Goal: Transaction & Acquisition: Purchase product/service

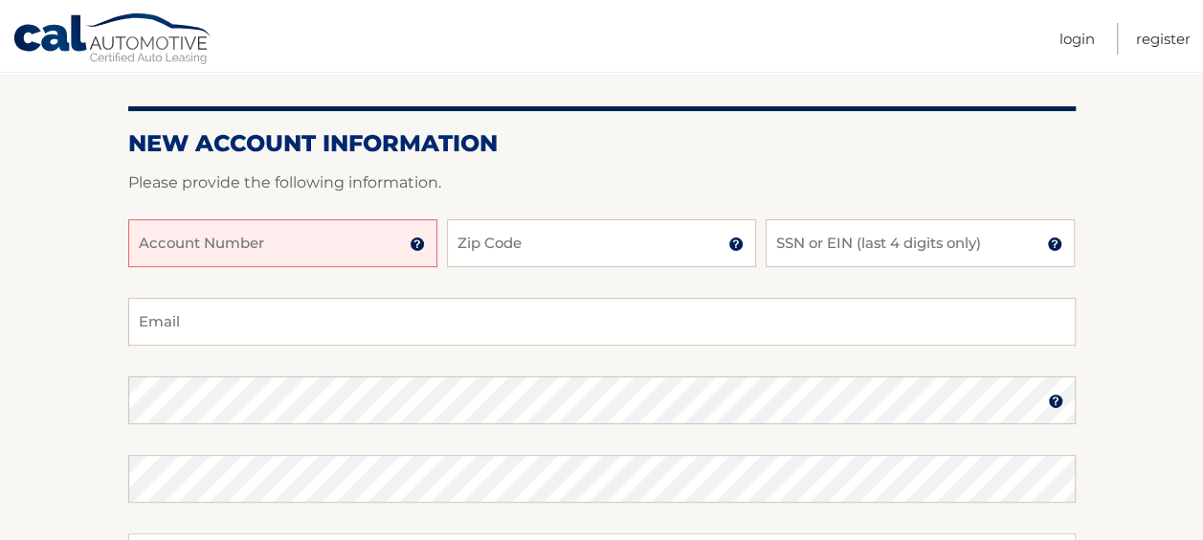
scroll to position [196, 0]
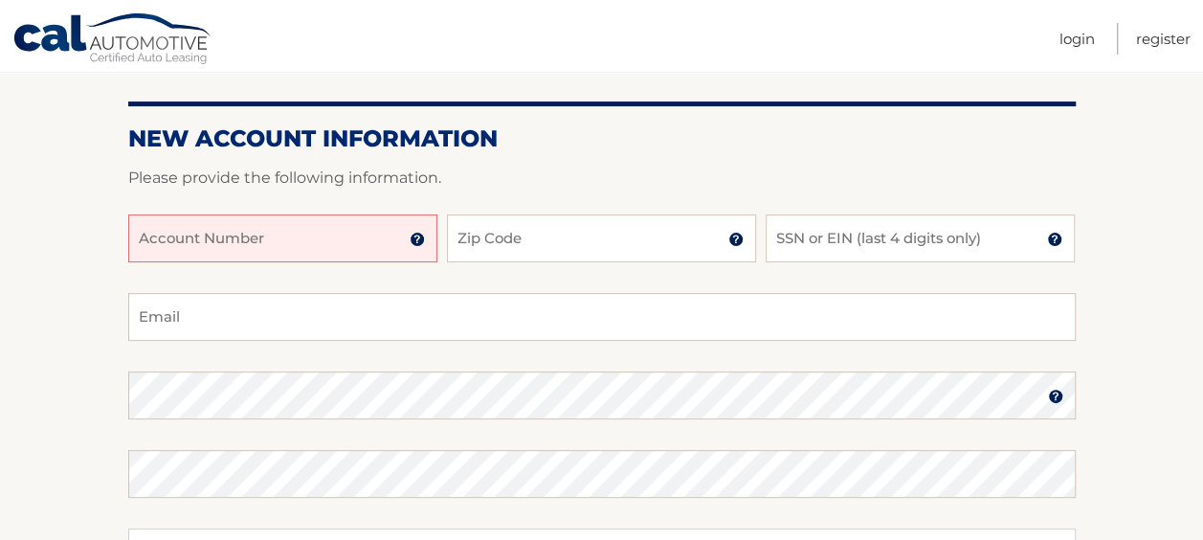
click at [379, 243] on input "Account Number" at bounding box center [282, 238] width 309 height 48
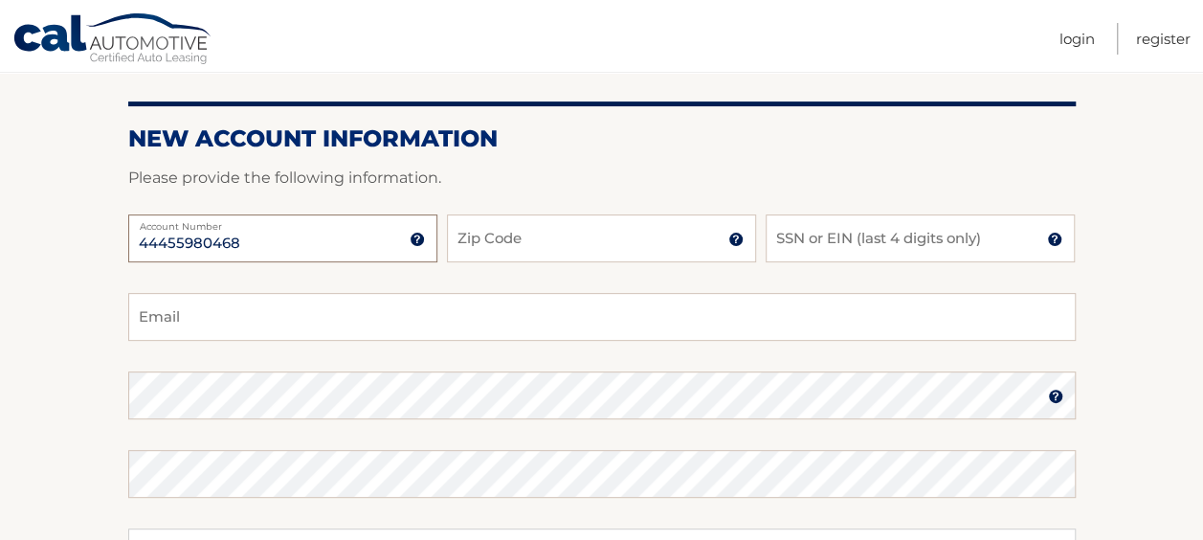
type input "44455980468"
click at [568, 244] on input "Zip Code" at bounding box center [601, 238] width 309 height 48
type input "33433"
click at [855, 247] on input "SSN or EIN (last 4 digits only)" at bounding box center [919, 238] width 309 height 48
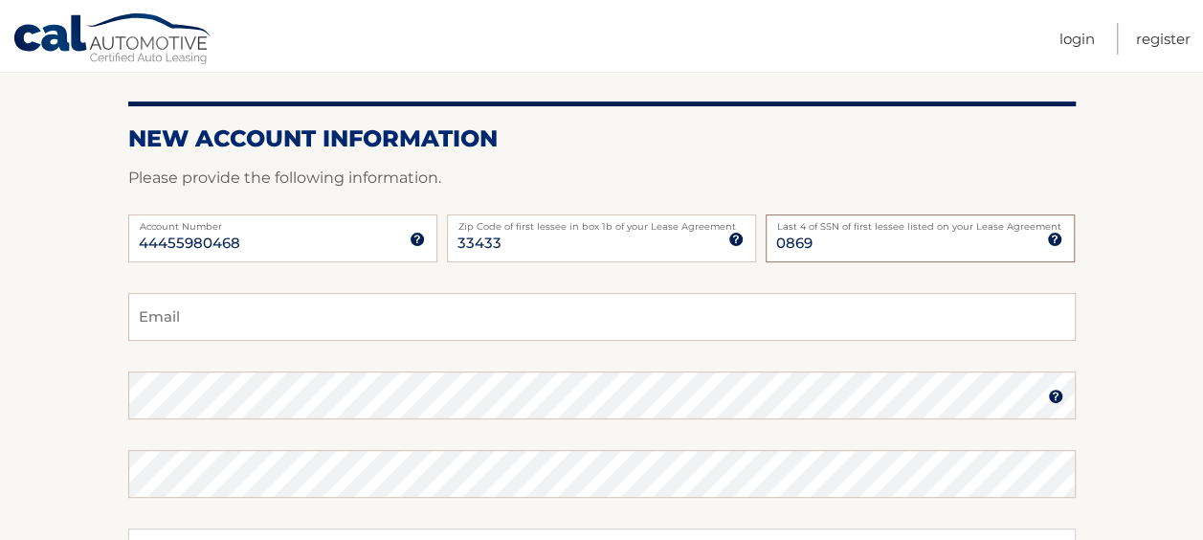
type input "0869"
click at [249, 322] on input "Email" at bounding box center [601, 317] width 947 height 48
type input "R"
type input "rifkindp@gmail.com"
click at [1056, 402] on img at bounding box center [1055, 395] width 15 height 15
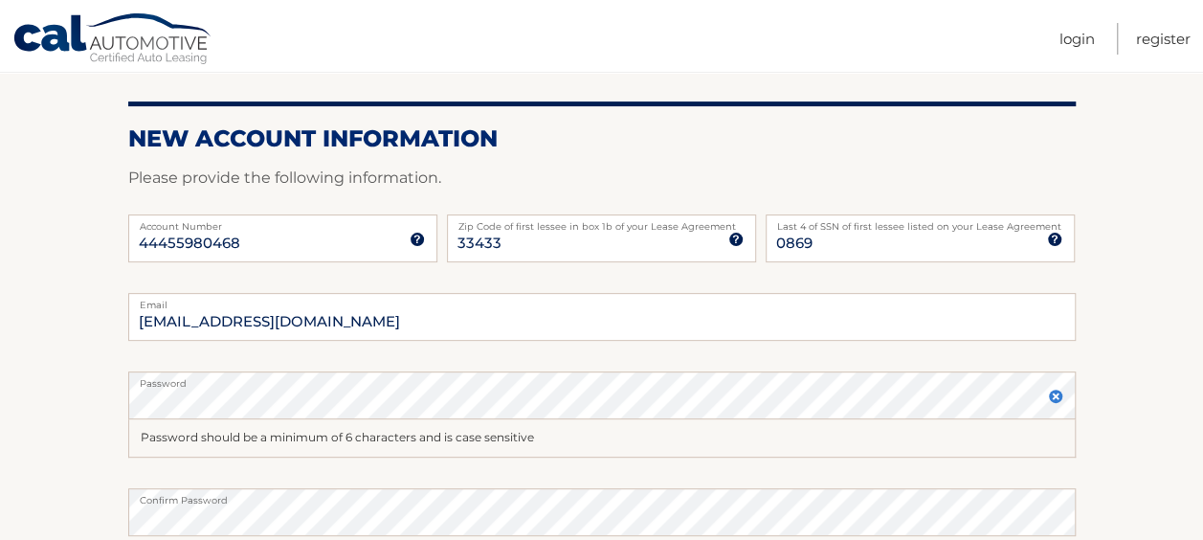
click at [1056, 392] on img at bounding box center [1055, 395] width 15 height 15
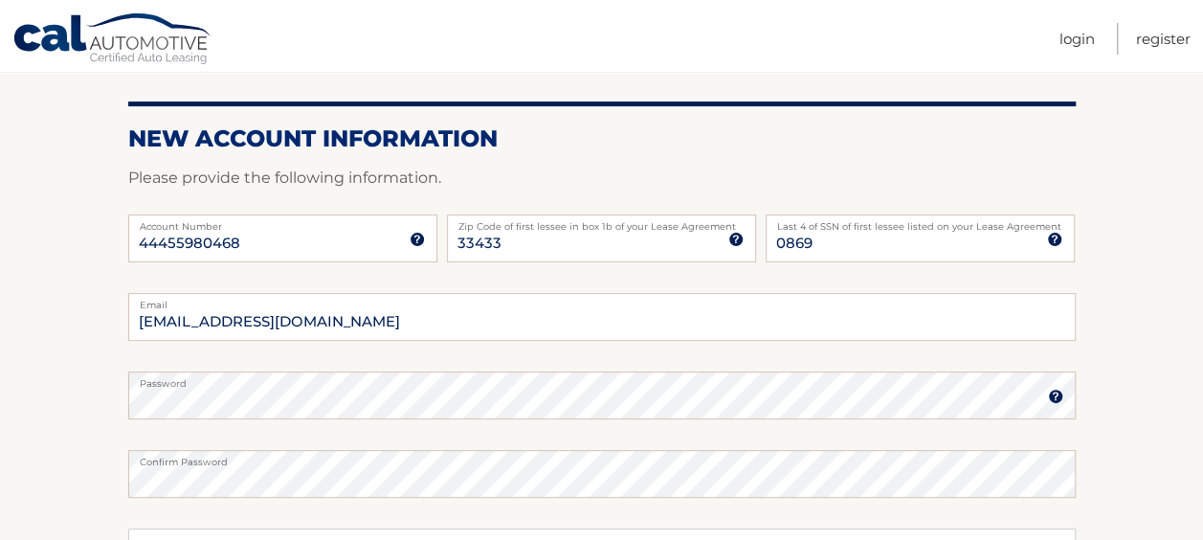
click at [1056, 392] on img at bounding box center [1055, 395] width 15 height 15
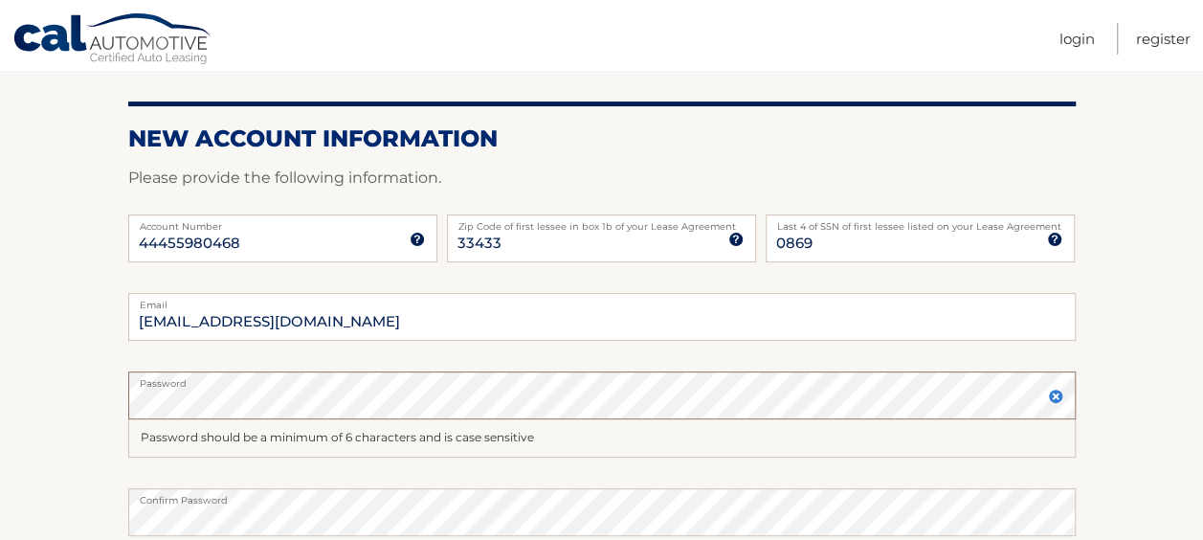
click at [33, 374] on section "New Account Information Please provide the following information. 44455980468 A…" at bounding box center [601, 431] width 1203 height 786
click at [0, 344] on html "Cal Automotive Menu Login Register Register" at bounding box center [601, 74] width 1203 height 540
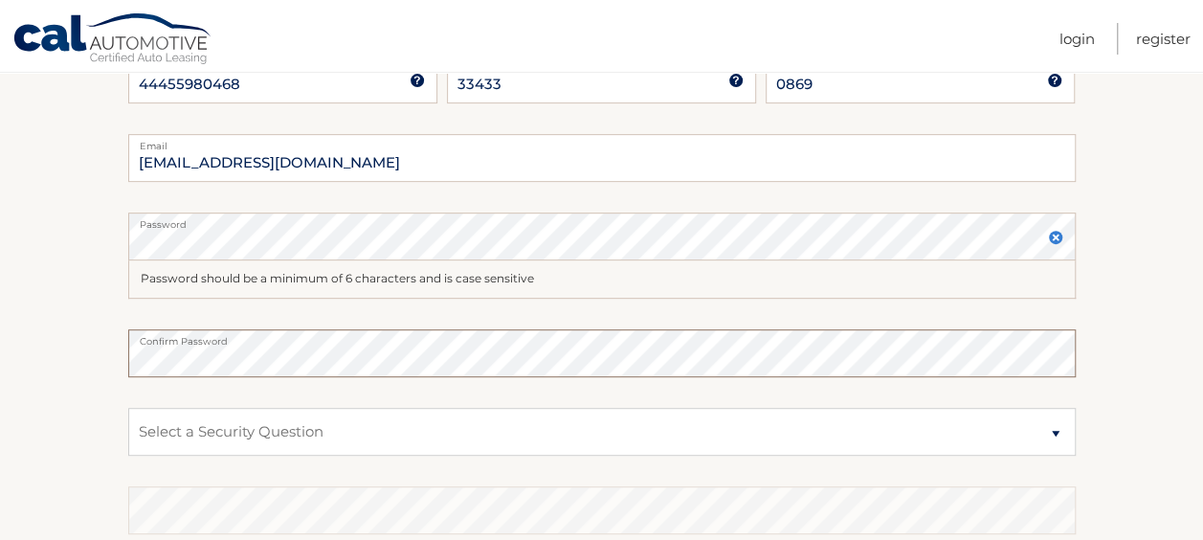
scroll to position [420, 0]
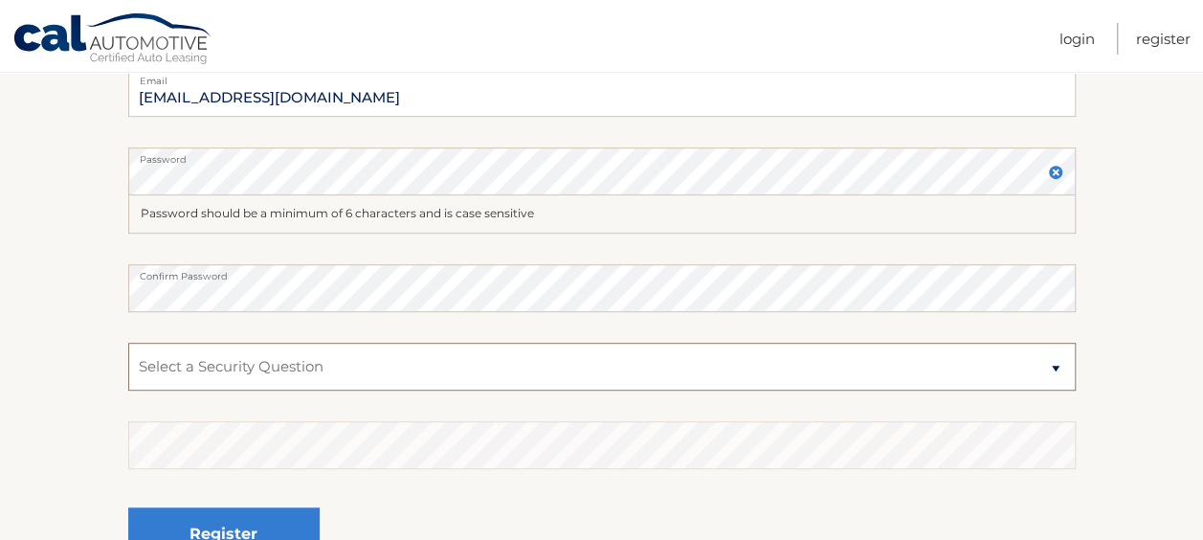
click at [332, 372] on select "Select a Security Question What was the name of your elementary school? What is…" at bounding box center [601, 367] width 947 height 48
select select "1"
click at [128, 343] on select "Select a Security Question What was the name of your elementary school? What is…" at bounding box center [601, 367] width 947 height 48
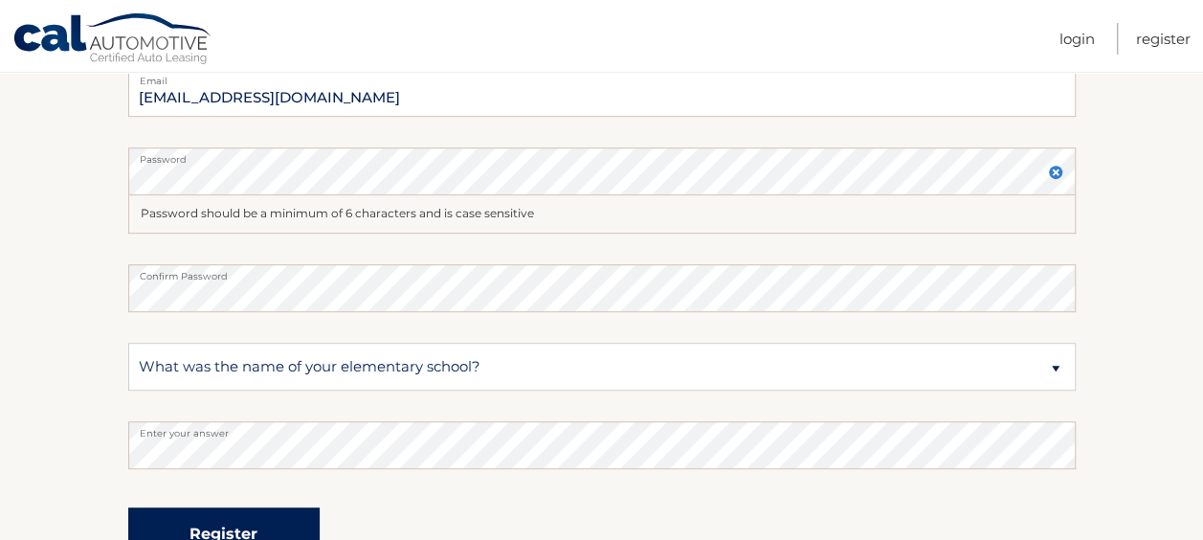
click at [251, 522] on button "Register" at bounding box center [223, 533] width 191 height 53
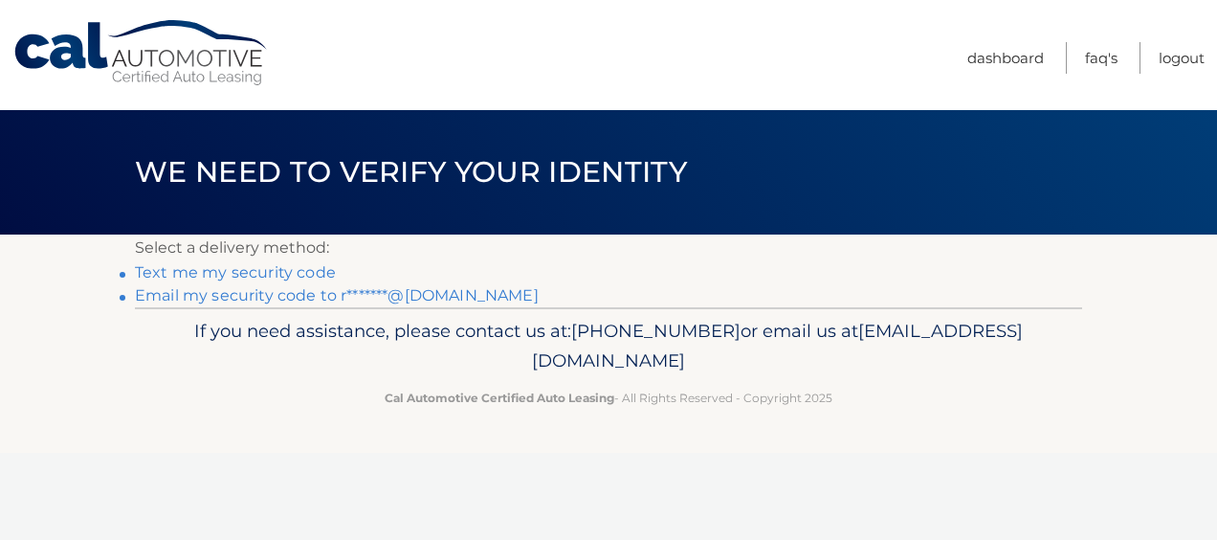
click at [308, 266] on link "Text me my security code" at bounding box center [235, 272] width 201 height 18
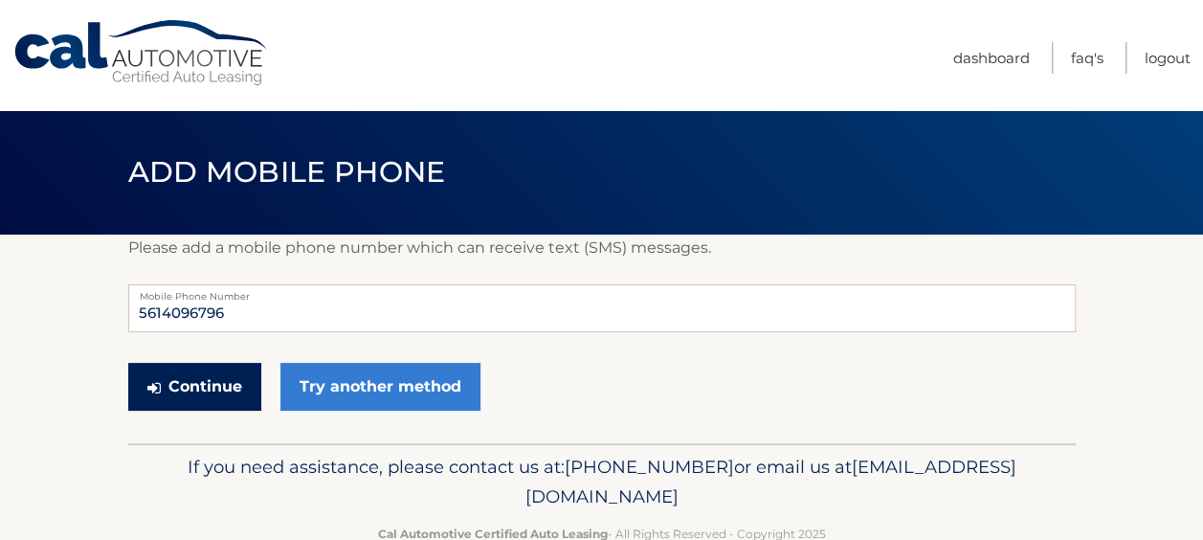
click at [225, 387] on button "Continue" at bounding box center [194, 387] width 133 height 48
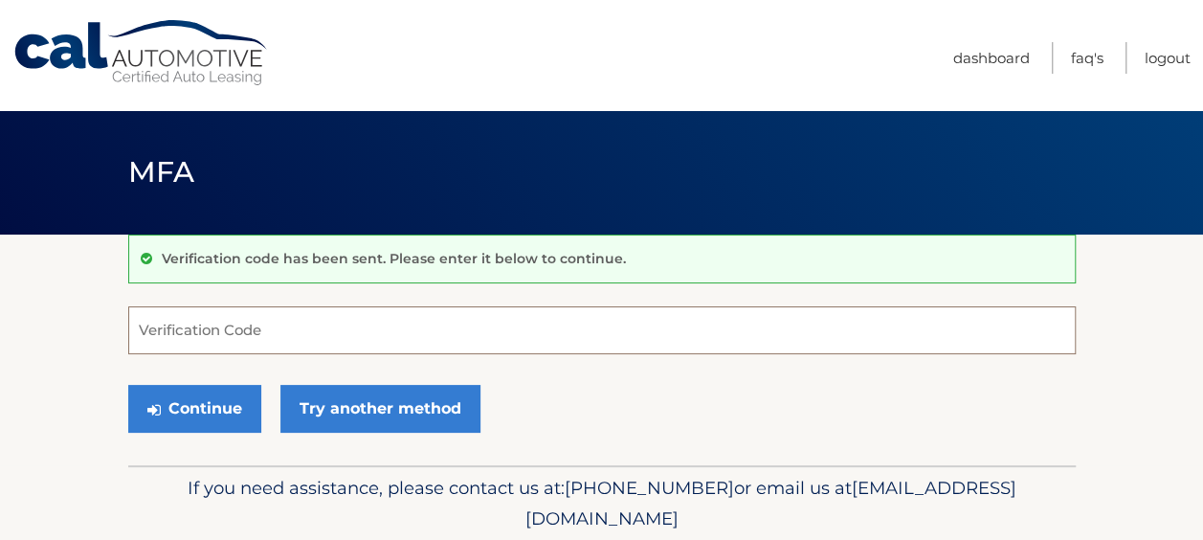
click at [247, 325] on input "Verification Code" at bounding box center [601, 330] width 947 height 48
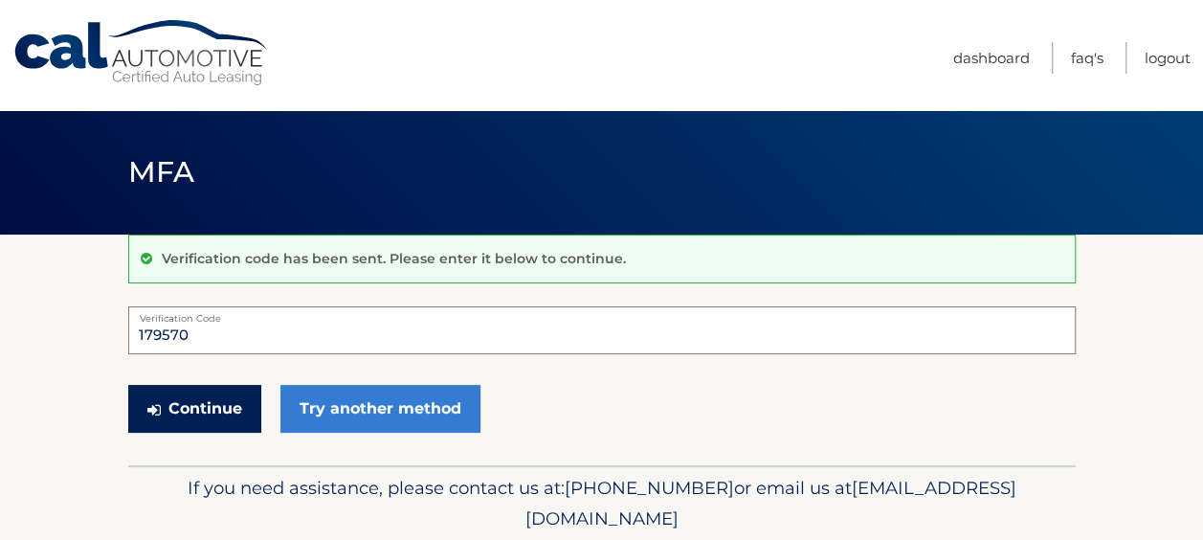
type input "179570"
click at [212, 404] on button "Continue" at bounding box center [194, 409] width 133 height 48
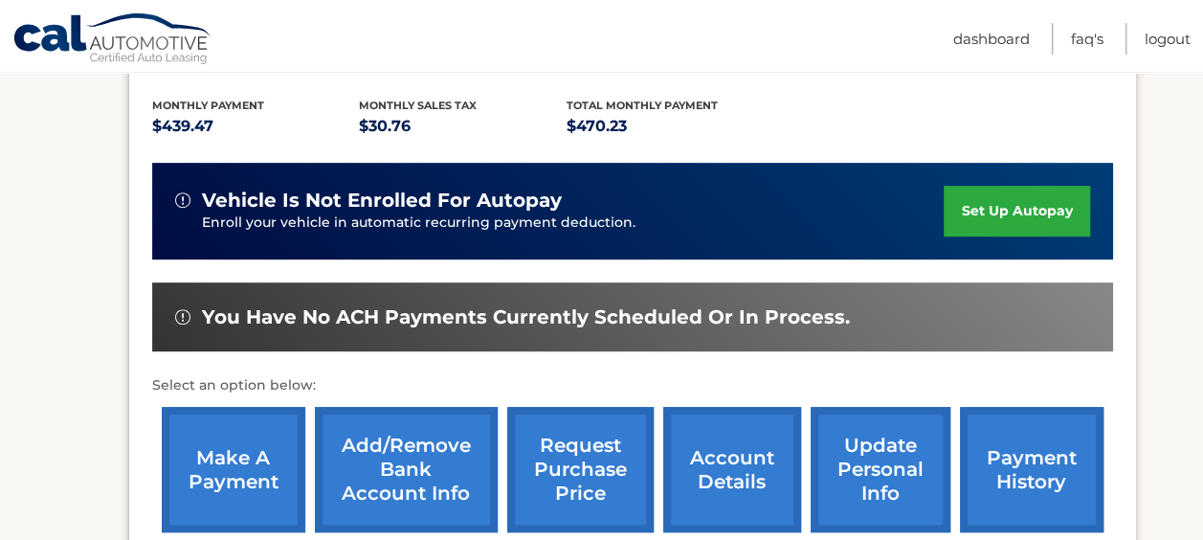
scroll to position [379, 0]
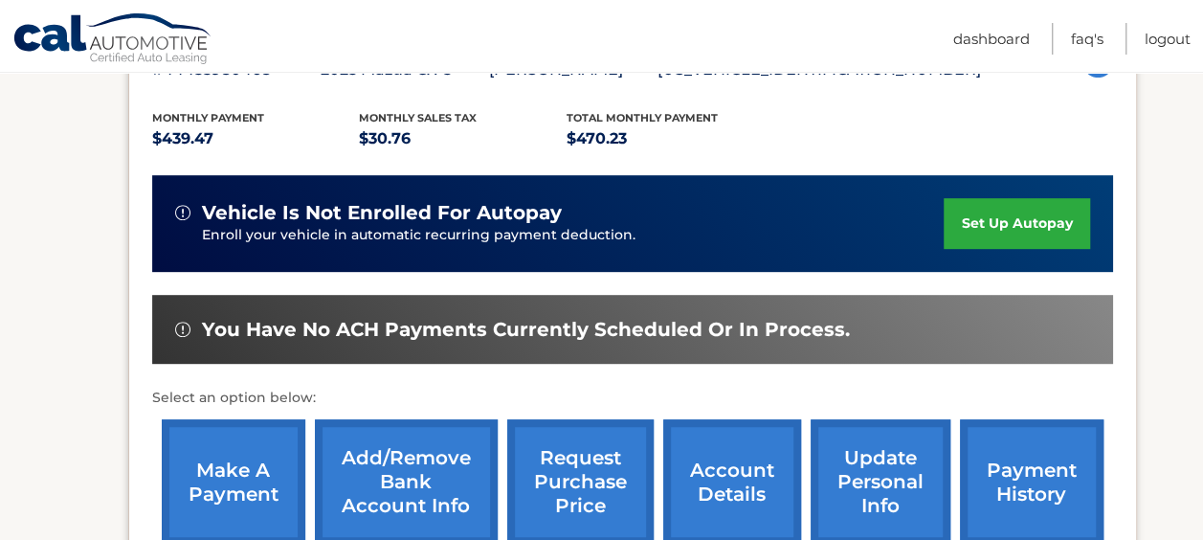
click at [233, 475] on link "make a payment" at bounding box center [234, 481] width 144 height 125
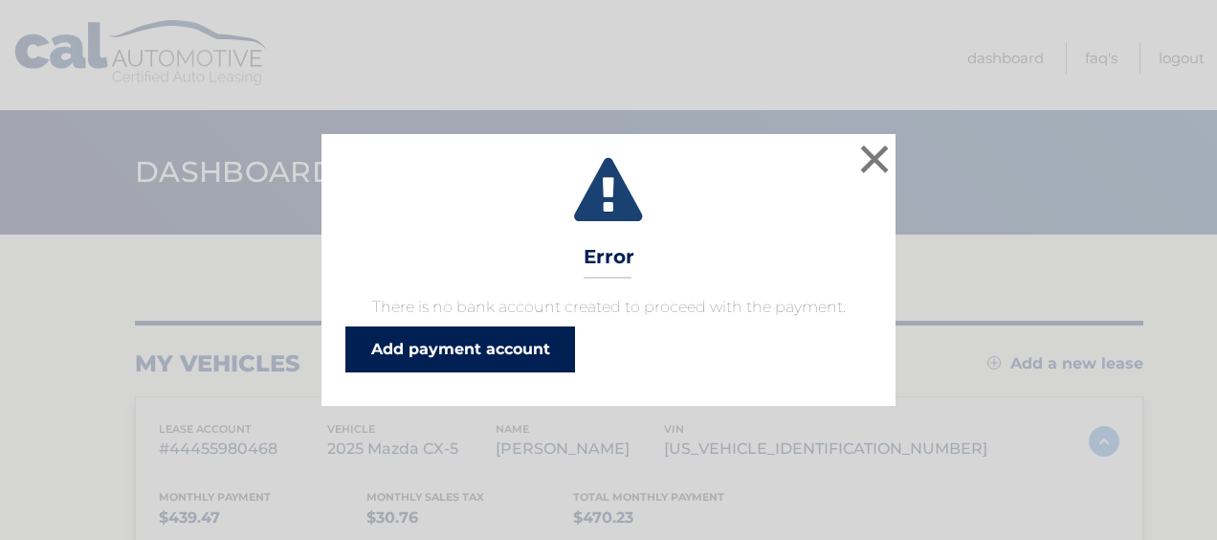
click at [467, 353] on link "Add payment account" at bounding box center [460, 349] width 230 height 46
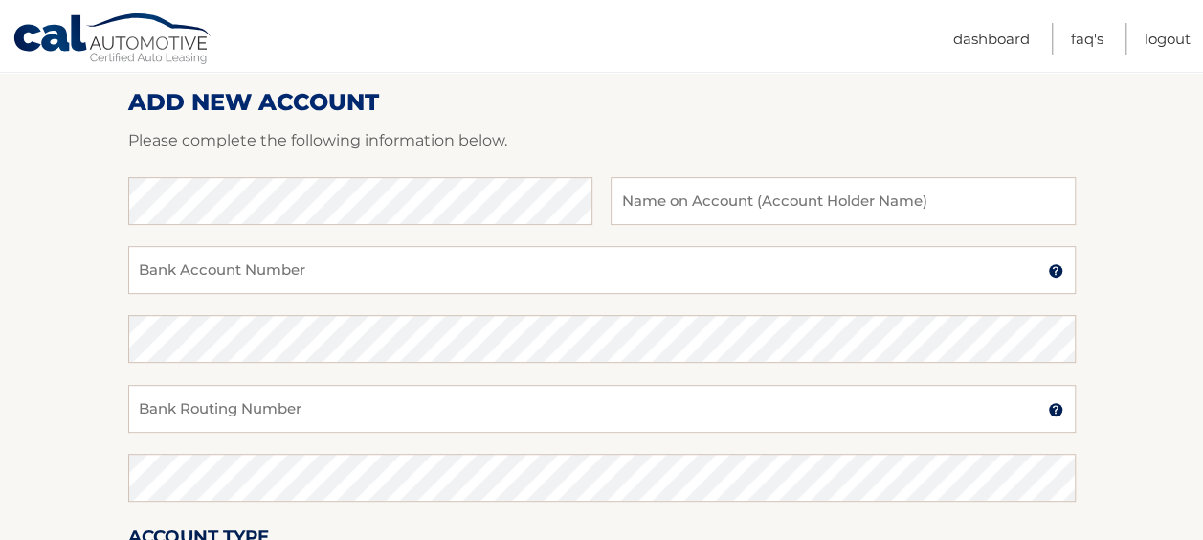
scroll to position [239, 0]
click at [802, 201] on input "text" at bounding box center [842, 200] width 464 height 48
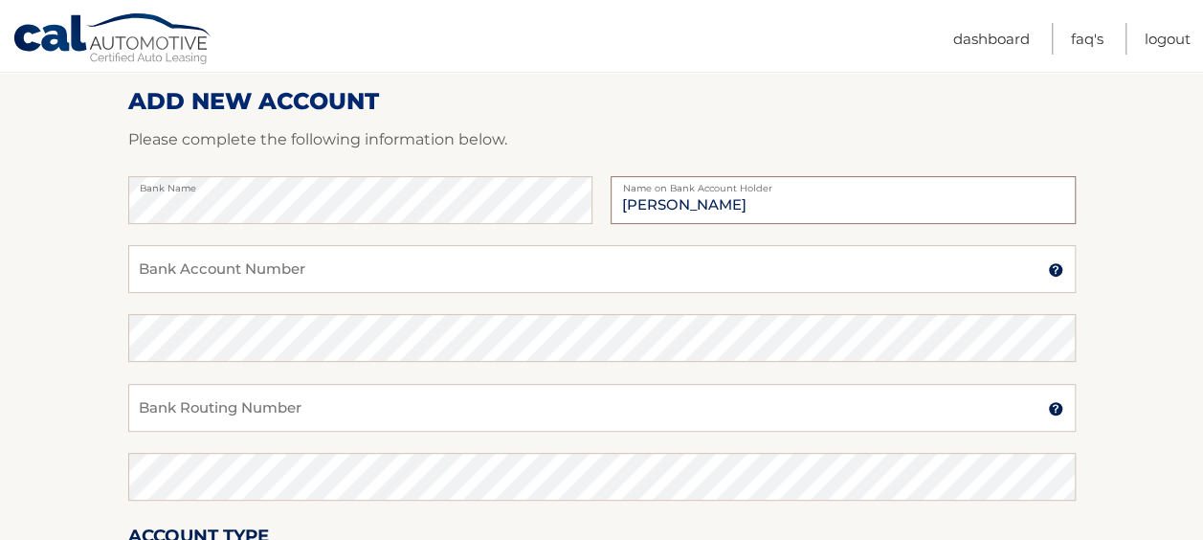
click at [721, 214] on input "Paige" at bounding box center [842, 200] width 464 height 48
type input "Paige Rifkind"
click at [345, 260] on input "Bank Account Number" at bounding box center [601, 269] width 947 height 48
type input "513053865"
click at [305, 394] on input "Bank Routing Number" at bounding box center [601, 408] width 947 height 48
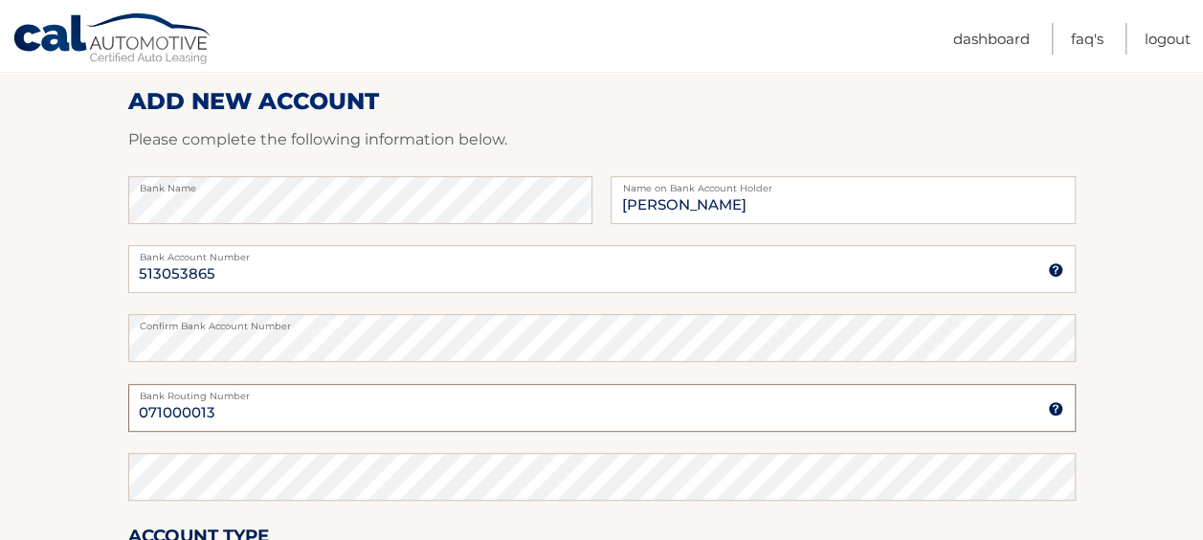
type input "071000013"
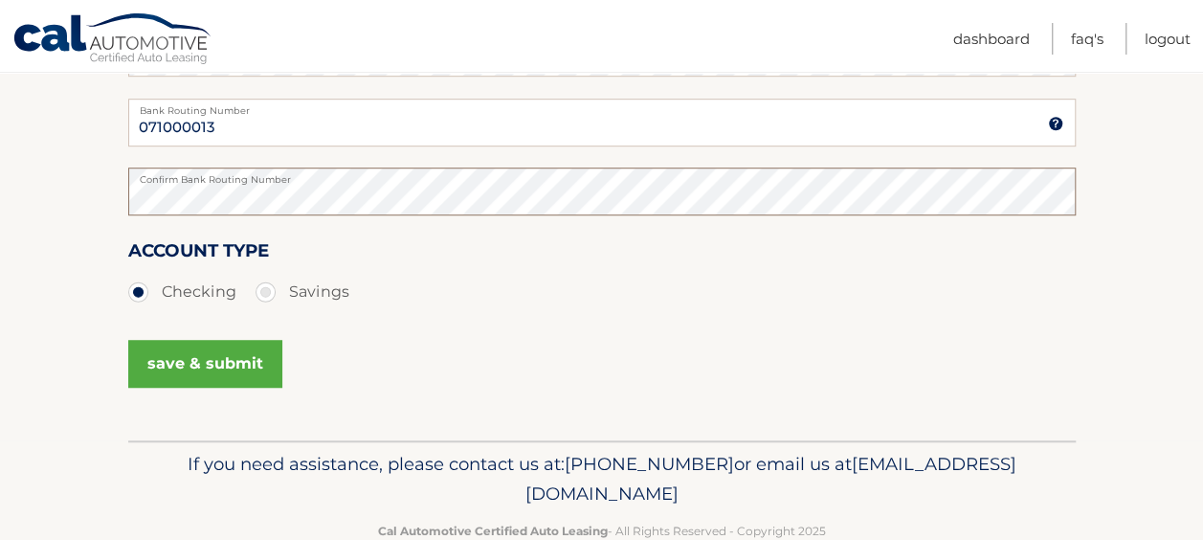
scroll to position [526, 0]
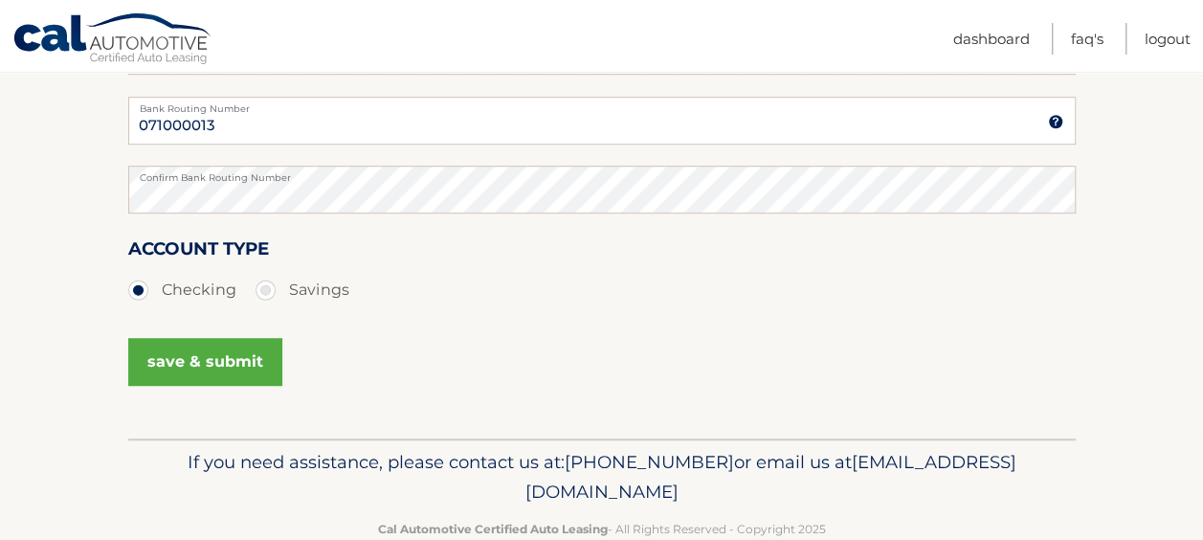
click at [219, 359] on button "save & submit" at bounding box center [205, 362] width 154 height 48
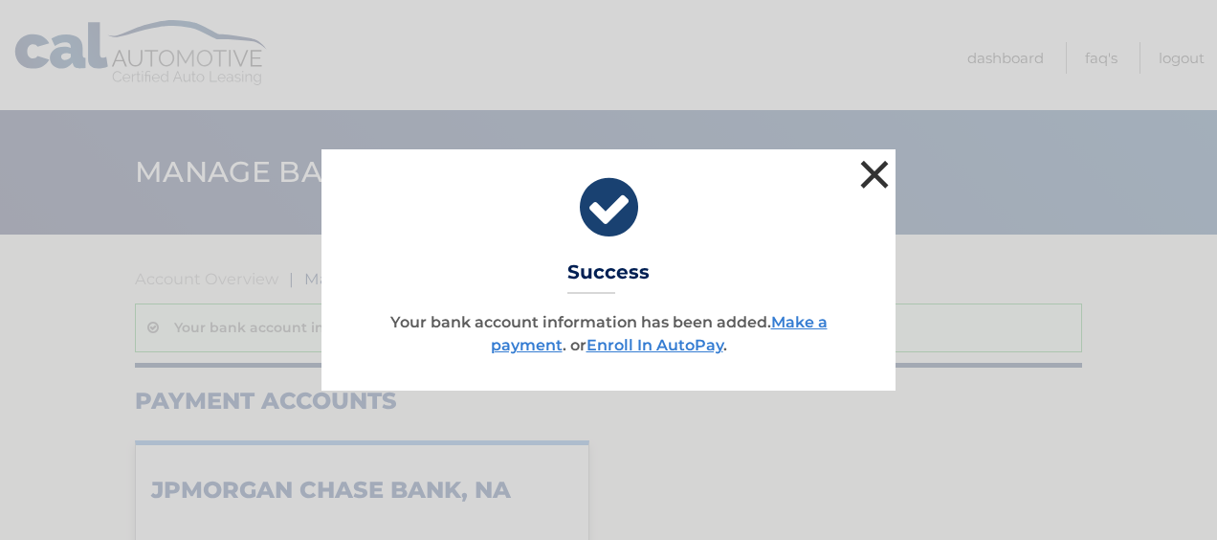
click at [875, 172] on button "×" at bounding box center [874, 174] width 38 height 38
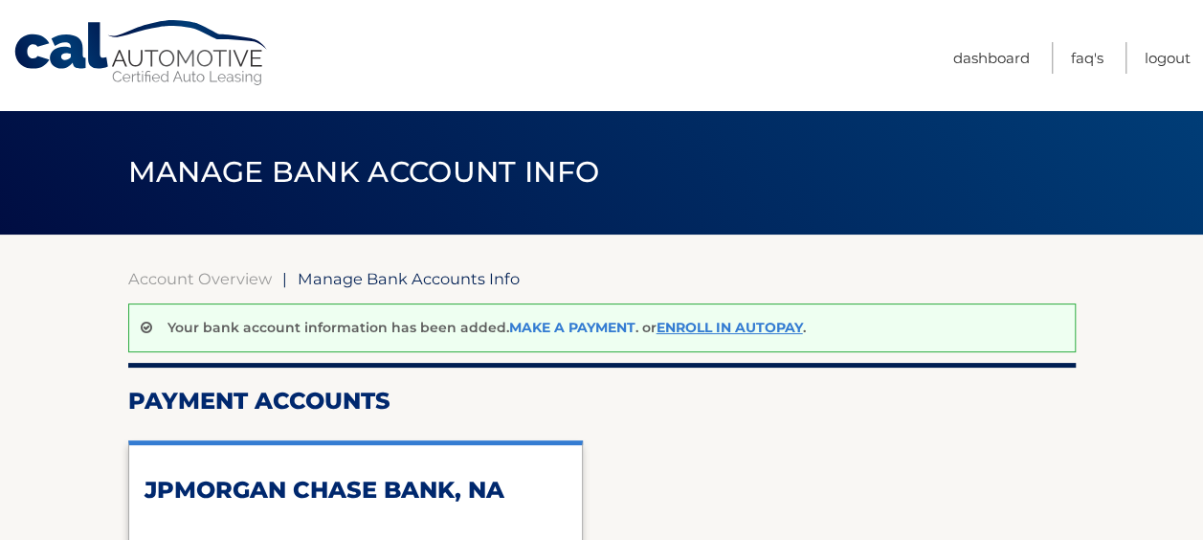
click at [543, 323] on link "Make a payment" at bounding box center [572, 327] width 126 height 17
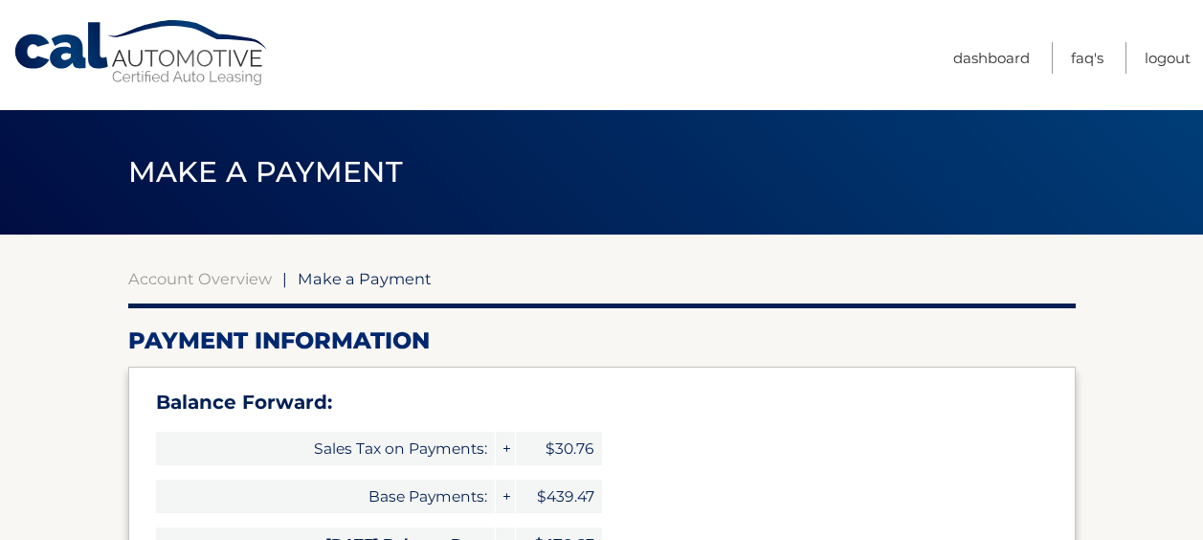
select select "MzJmODFjZTktMjNiMS00YzAyLThmM2YtNThmNjJjYjdiZTA1"
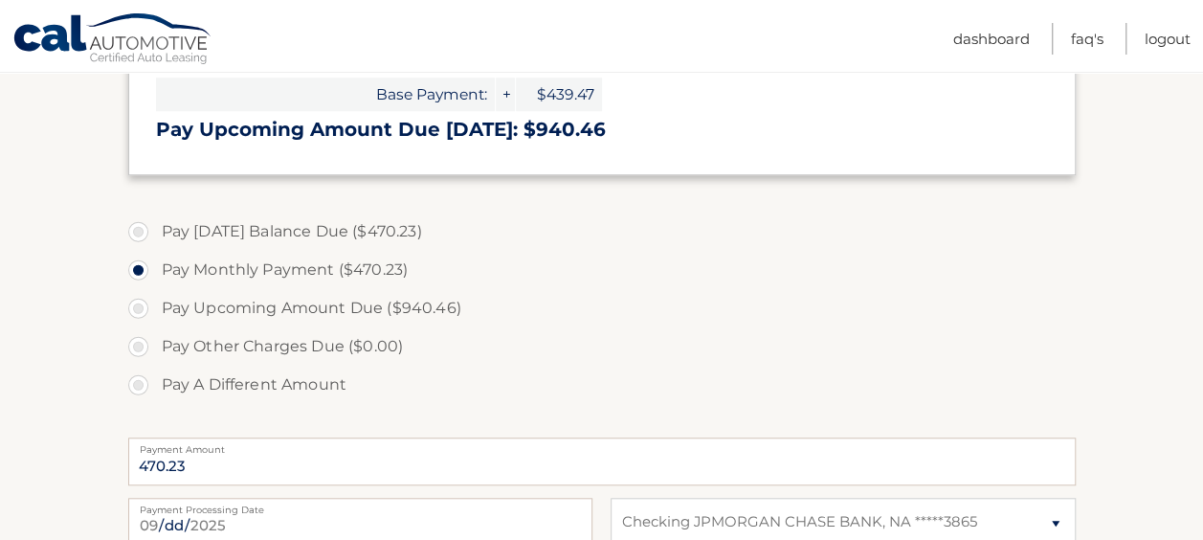
scroll to position [584, 0]
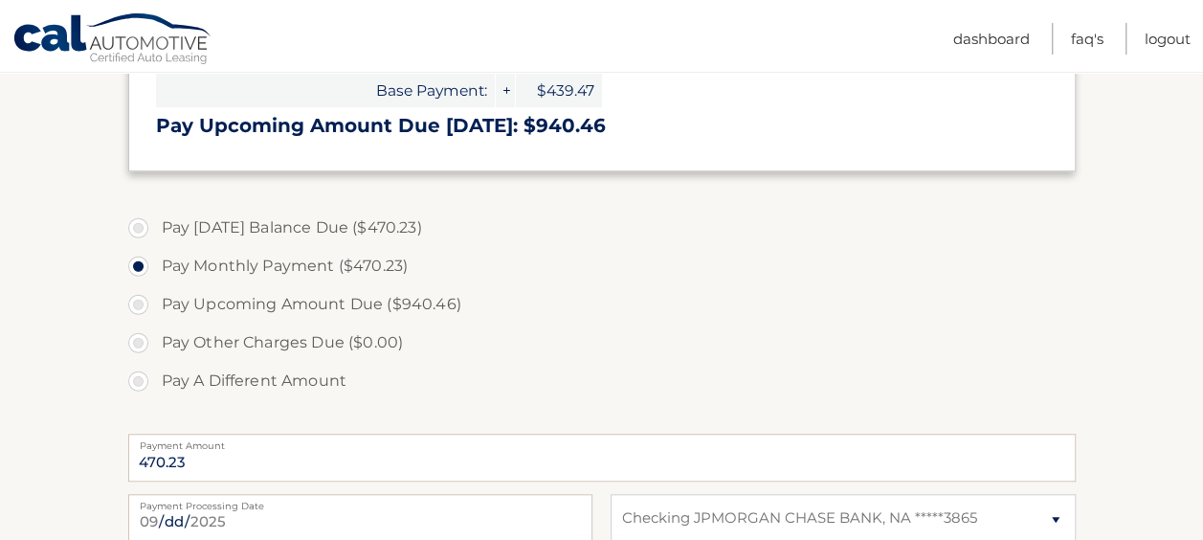
click at [131, 221] on label "Pay Today's Balance Due ($470.23)" at bounding box center [601, 228] width 947 height 38
click at [136, 221] on input "Pay Today's Balance Due ($470.23)" at bounding box center [145, 224] width 19 height 31
radio input "true"
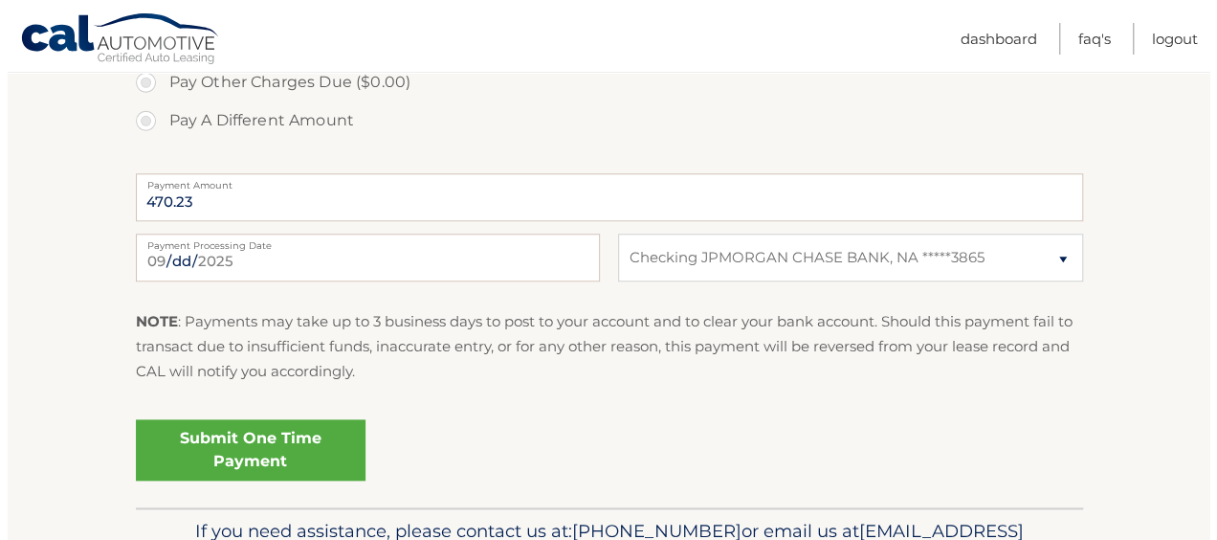
scroll to position [853, 0]
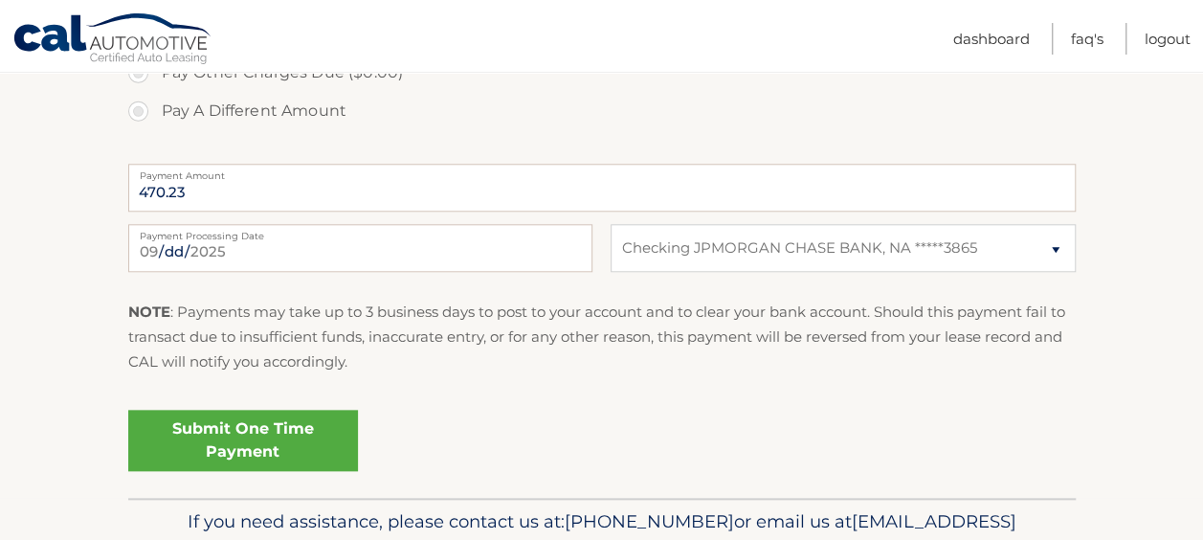
click at [216, 433] on link "Submit One Time Payment" at bounding box center [243, 440] width 230 height 61
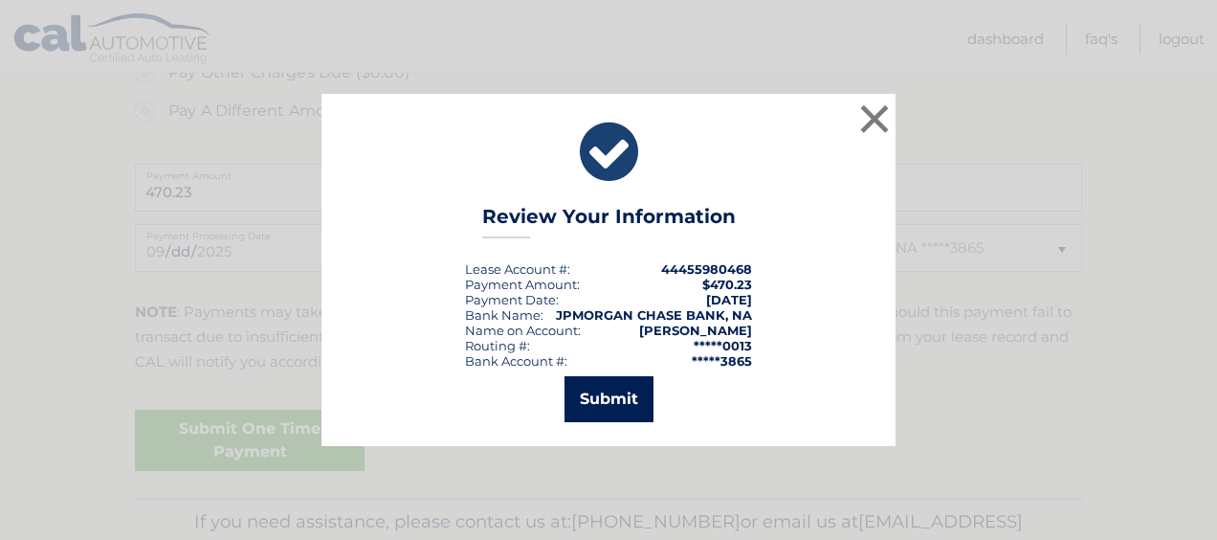
click at [599, 389] on button "Submit" at bounding box center [609, 399] width 89 height 46
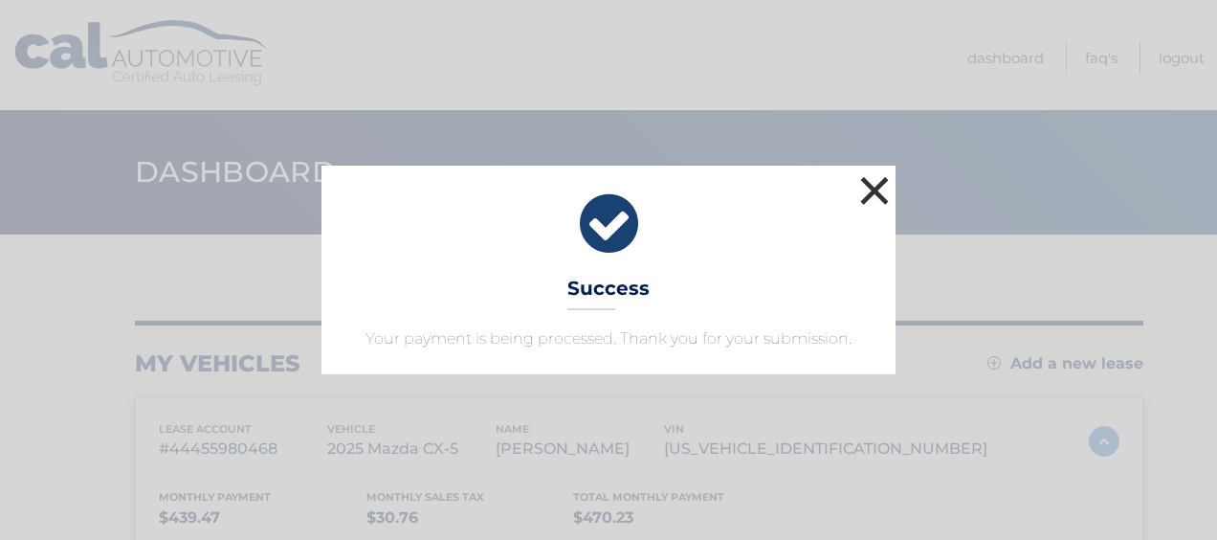
click at [871, 189] on button "×" at bounding box center [874, 190] width 38 height 38
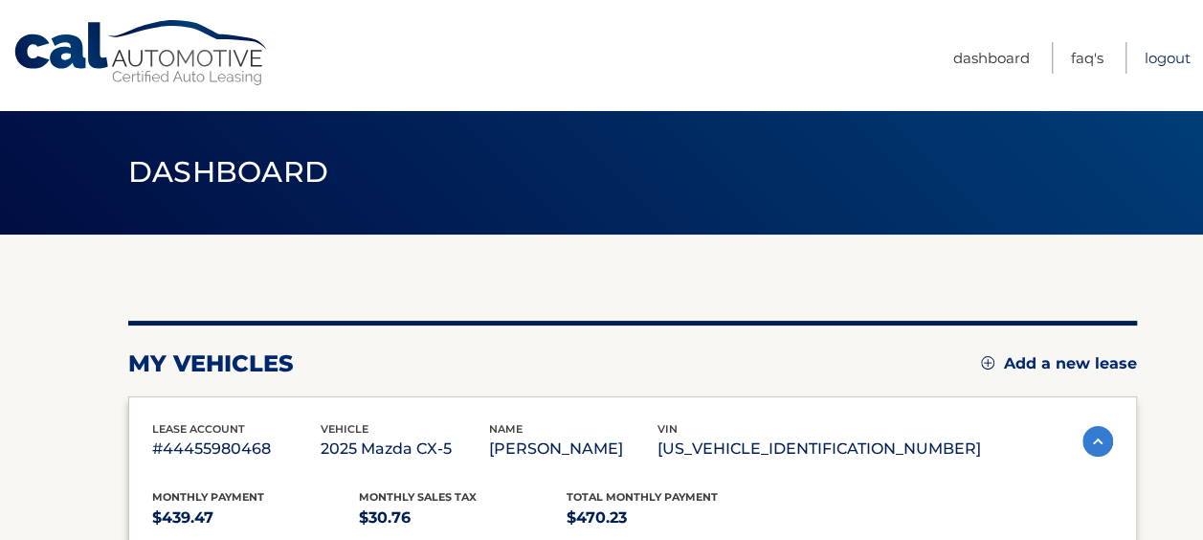
click at [1162, 44] on link "Logout" at bounding box center [1167, 58] width 46 height 32
